Goal: Navigation & Orientation: Find specific page/section

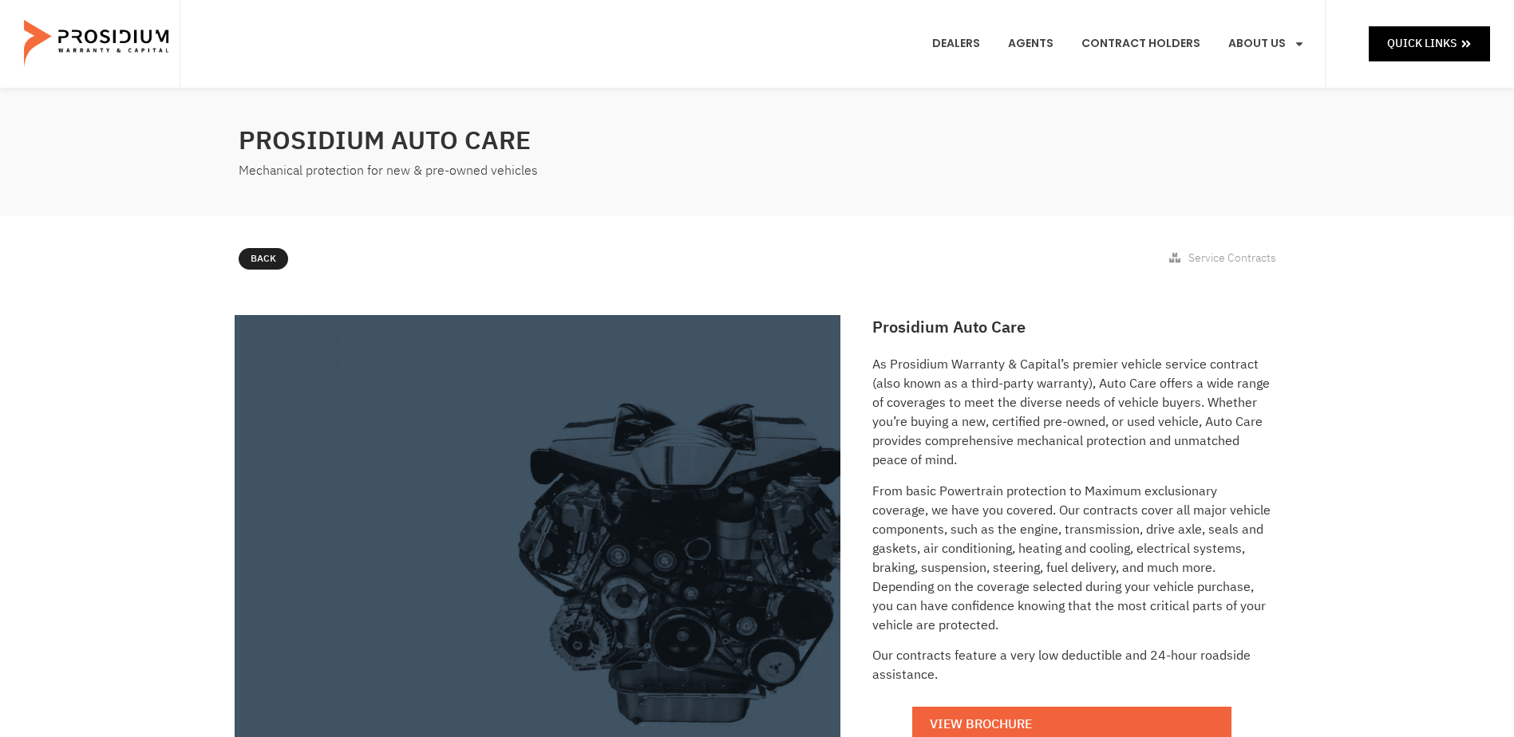
click at [1419, 25] on e-page-transition at bounding box center [757, 368] width 1514 height 737
click at [1419, 34] on span "Quick Links" at bounding box center [1421, 44] width 69 height 20
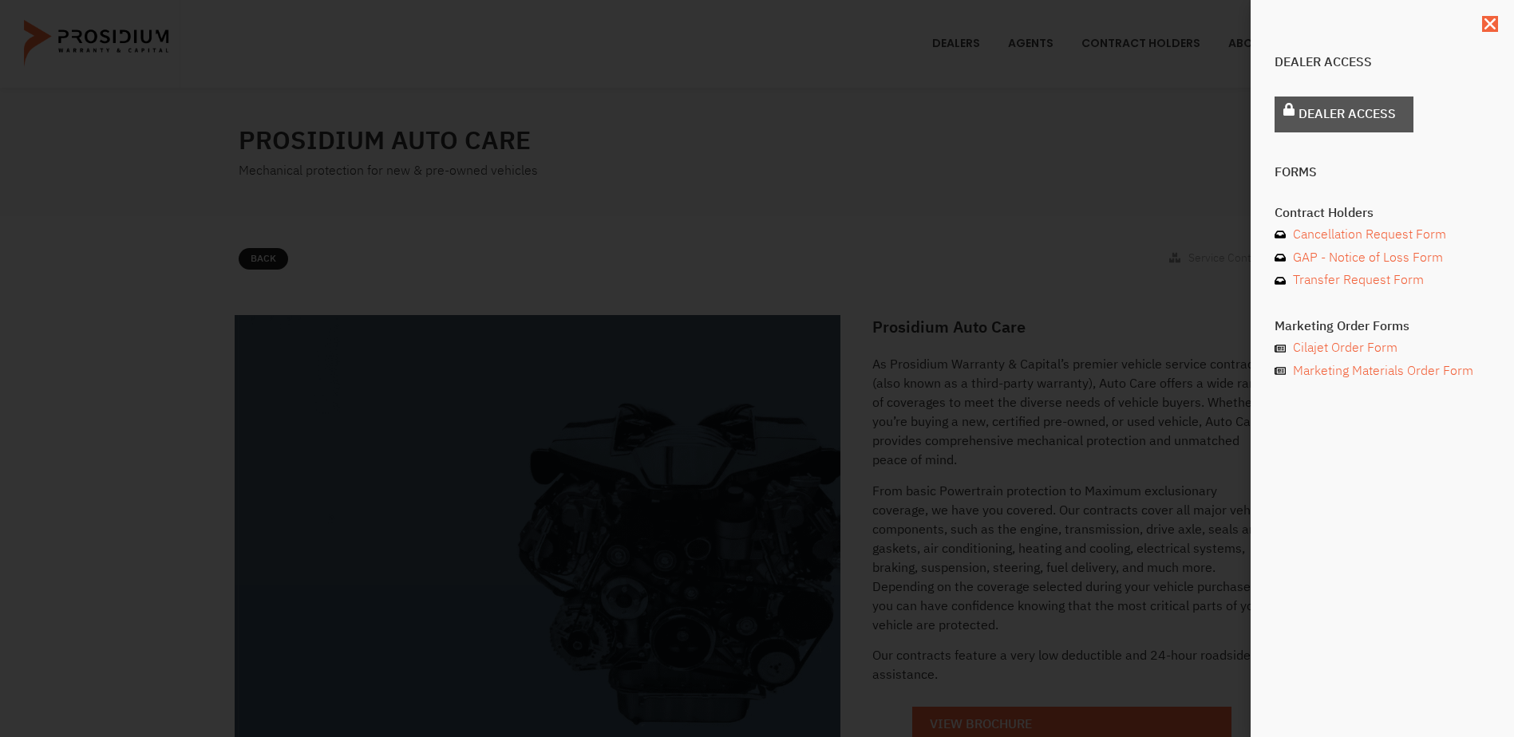
click at [1386, 124] on span "Dealer Access" at bounding box center [1346, 114] width 97 height 23
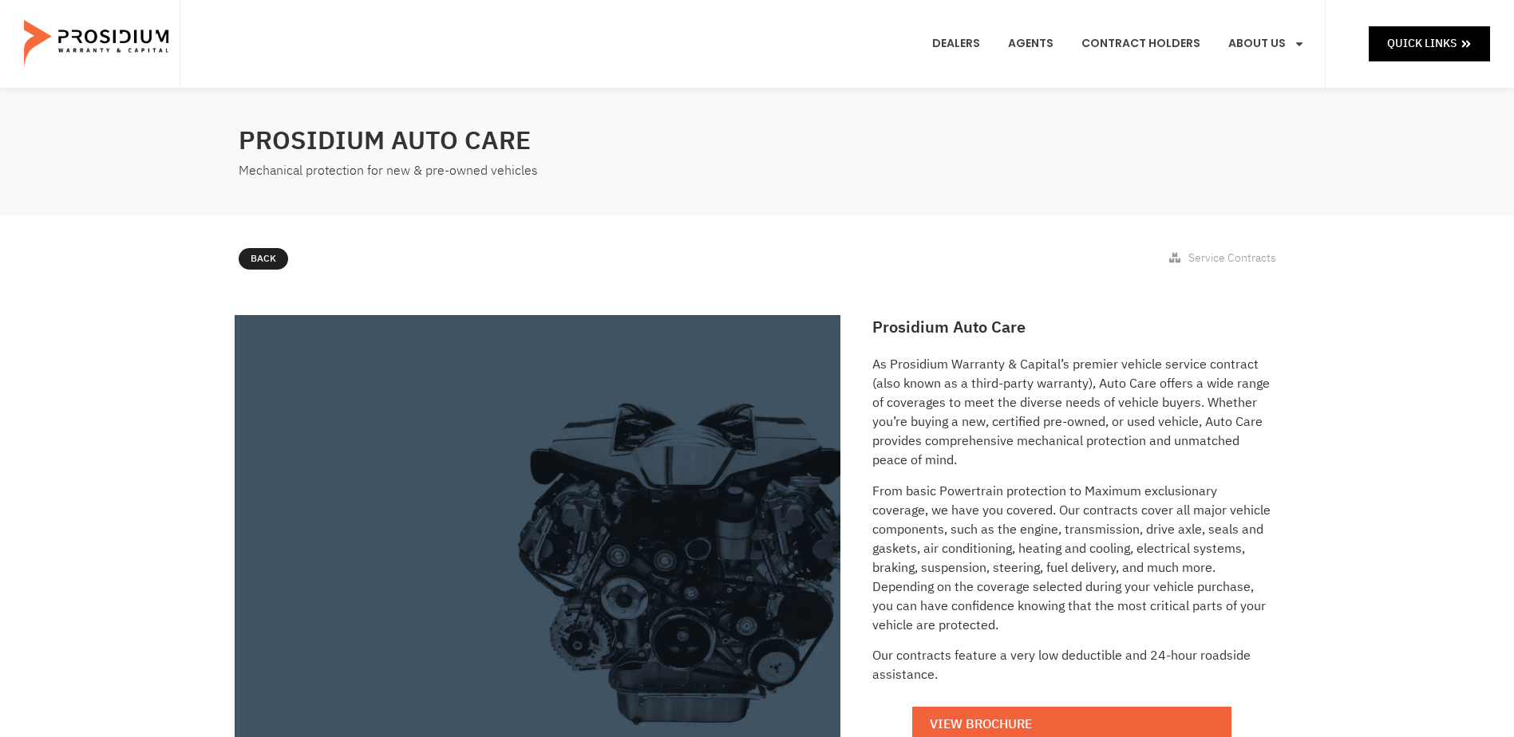
click at [1440, 22] on e-page-transition at bounding box center [757, 368] width 1514 height 737
click at [1430, 61] on link "Quick Links" at bounding box center [1429, 43] width 121 height 34
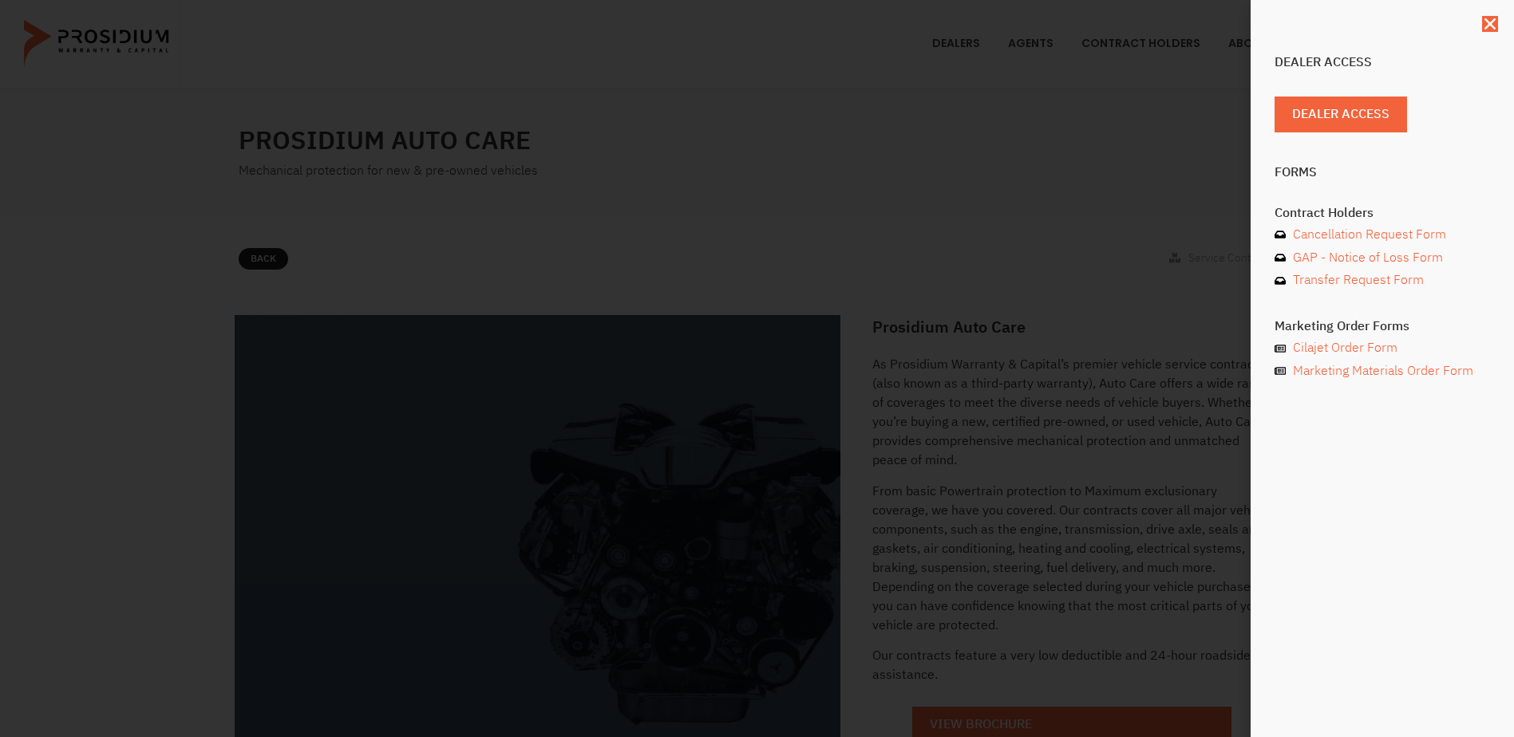
click at [1388, 137] on div "Dealer Access" at bounding box center [1381, 117] width 215 height 41
click at [1386, 123] on span "Dealer Access" at bounding box center [1346, 114] width 97 height 23
